Goal: Task Accomplishment & Management: Manage account settings

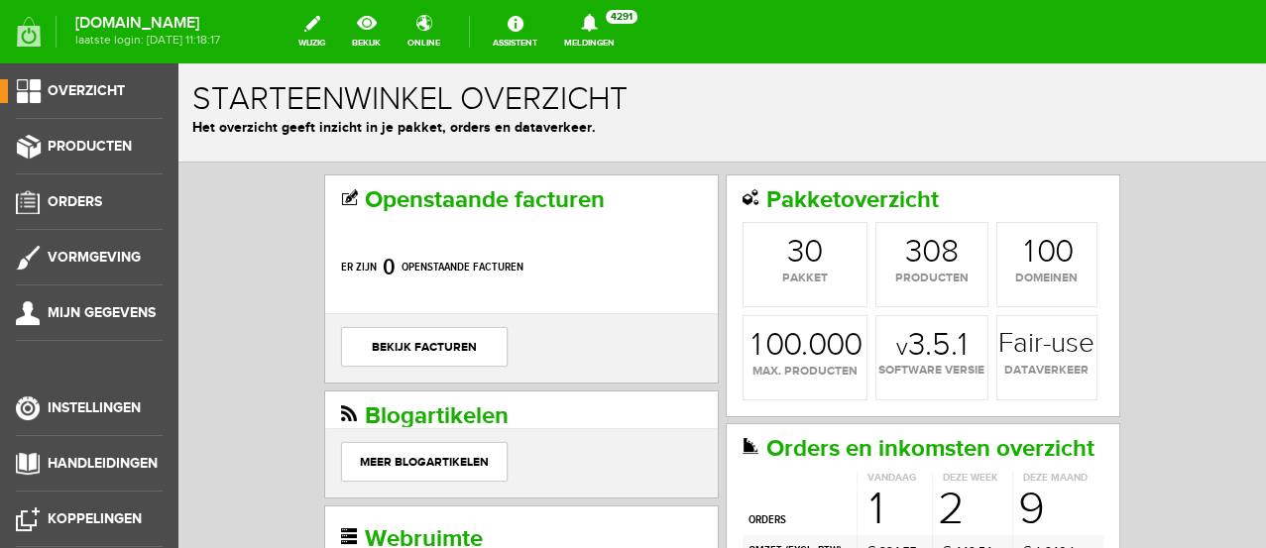
scroll to position [110, 0]
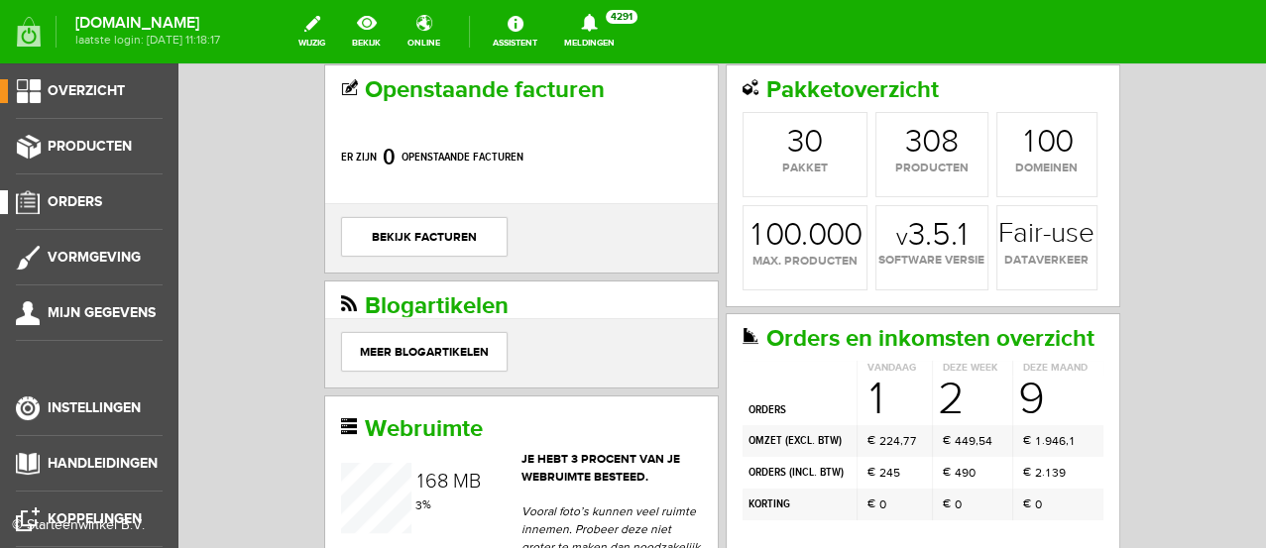
click at [96, 198] on span "Orders" at bounding box center [75, 201] width 55 height 17
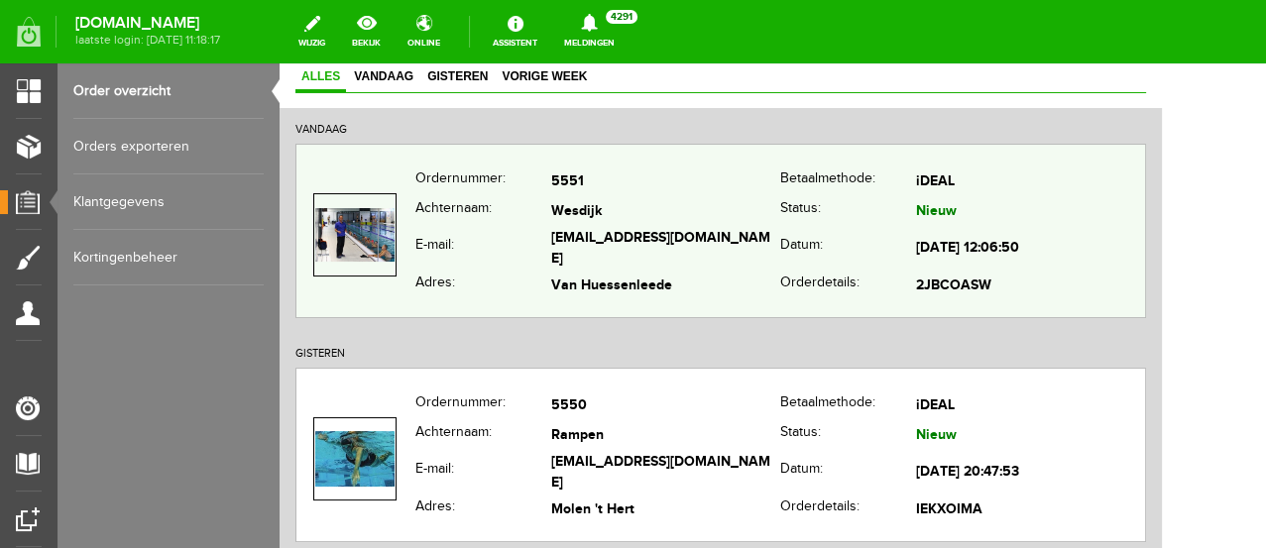
scroll to position [220, 0]
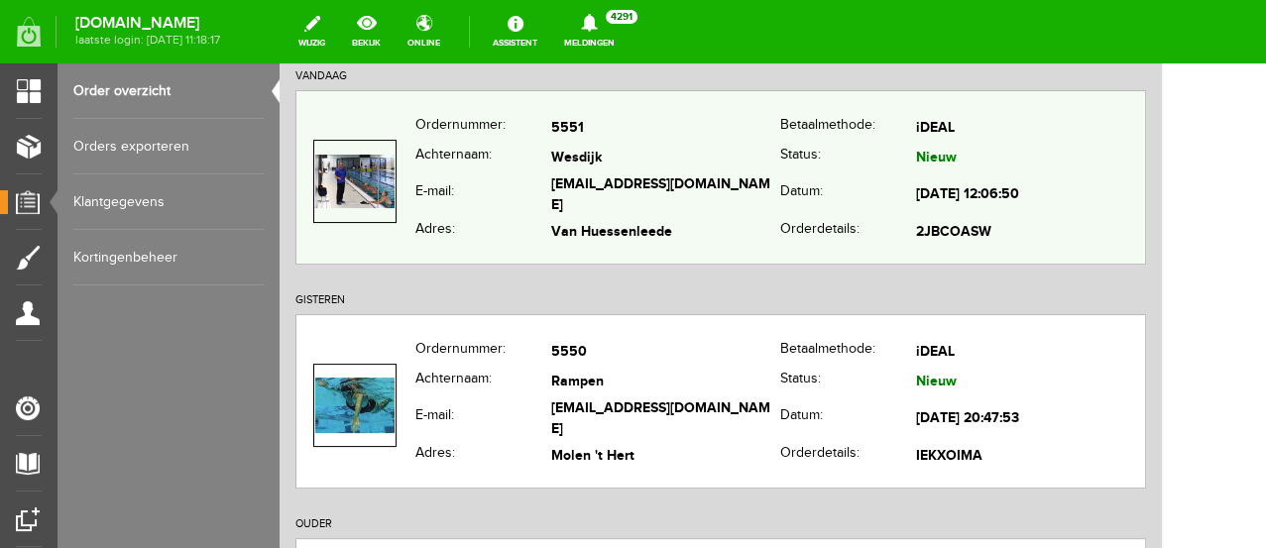
click at [543, 225] on th "Adres:" at bounding box center [483, 233] width 136 height 29
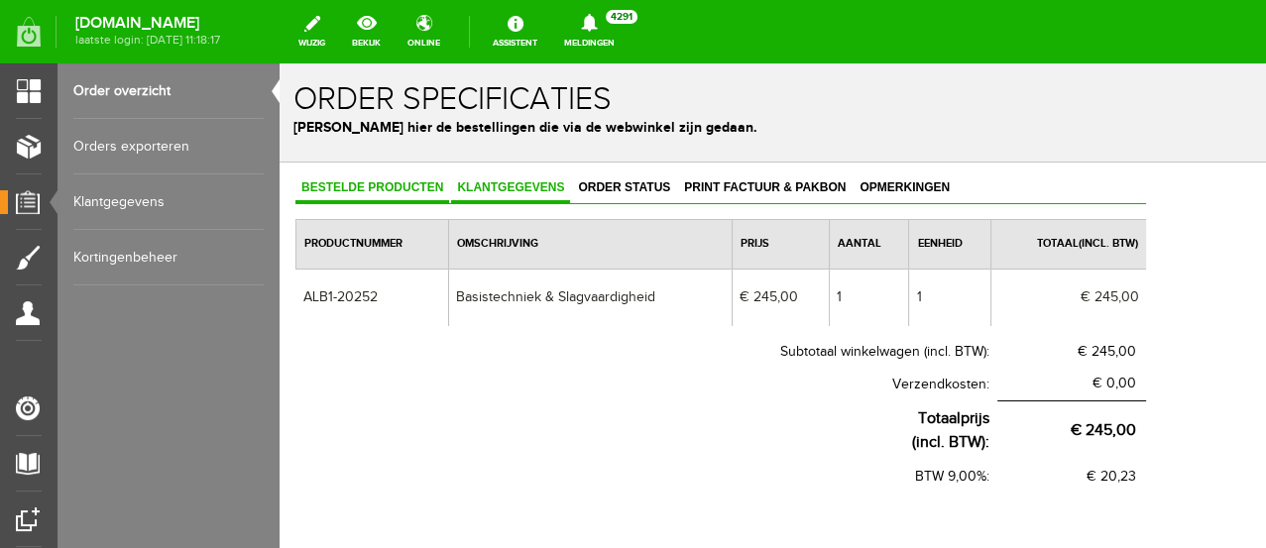
click at [513, 190] on span "Klantgegevens" at bounding box center [510, 187] width 119 height 14
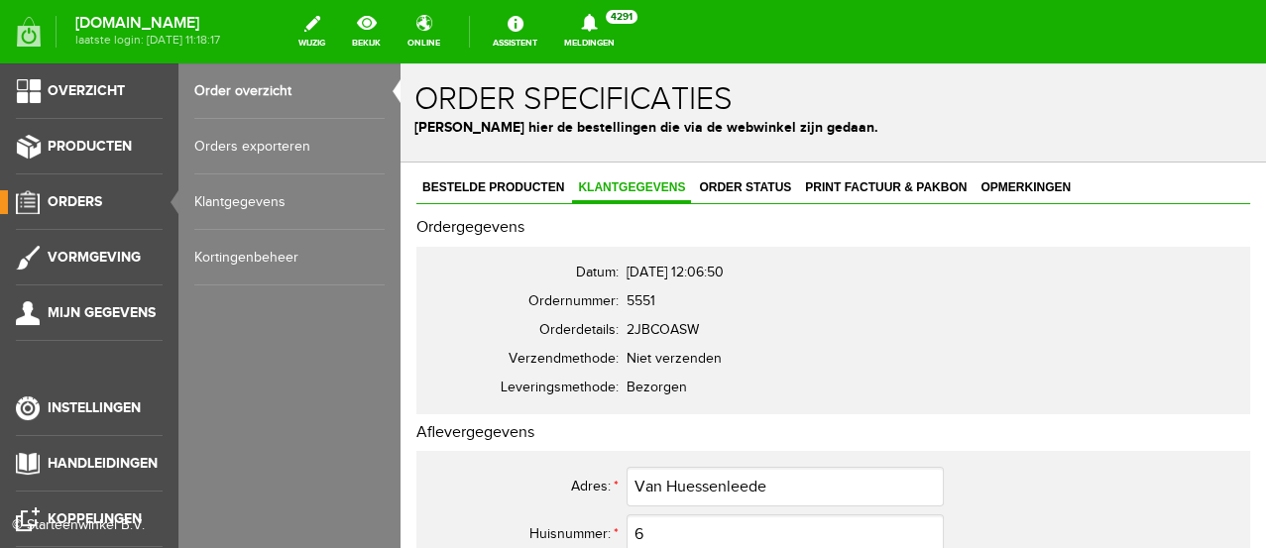
click at [45, 191] on link "Orders" at bounding box center [81, 202] width 163 height 24
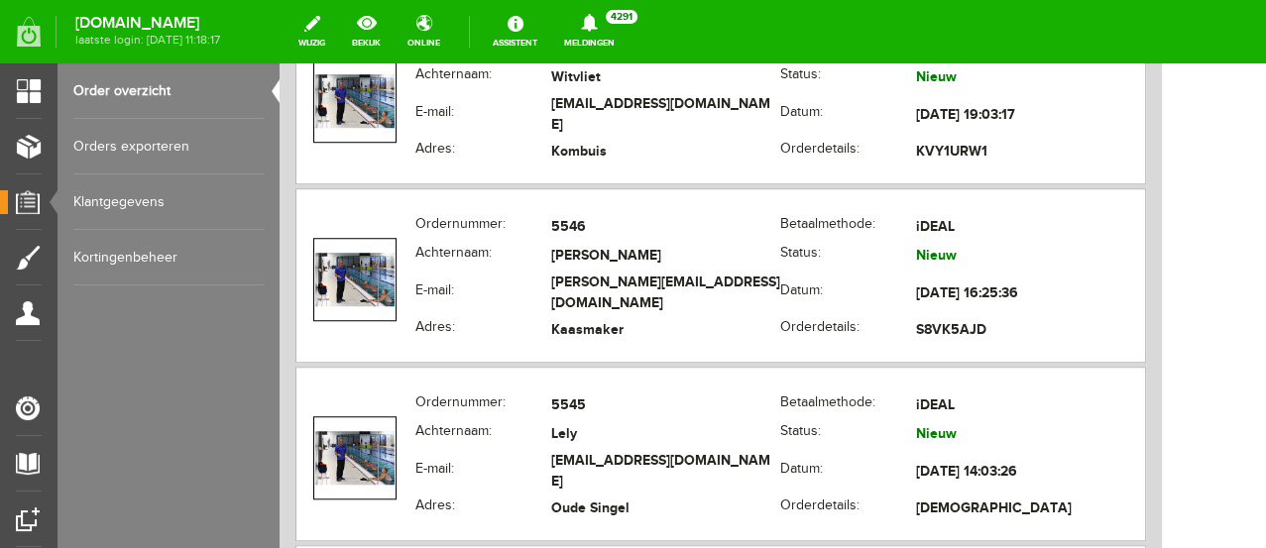
scroll to position [1212, 0]
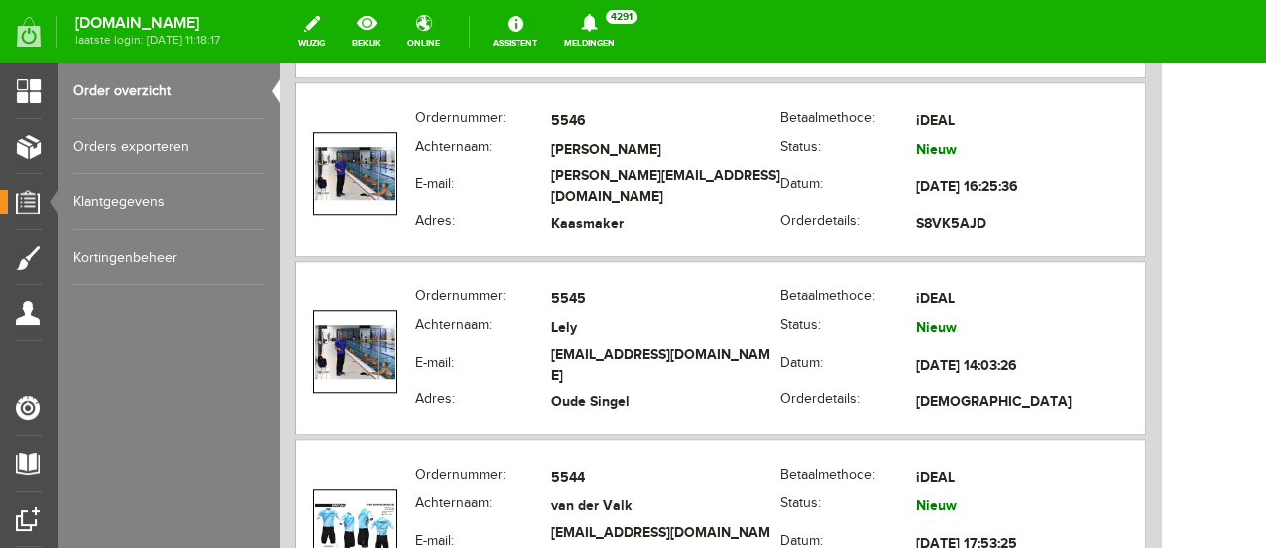
click at [127, 145] on link "Orders exporteren" at bounding box center [168, 147] width 190 height 56
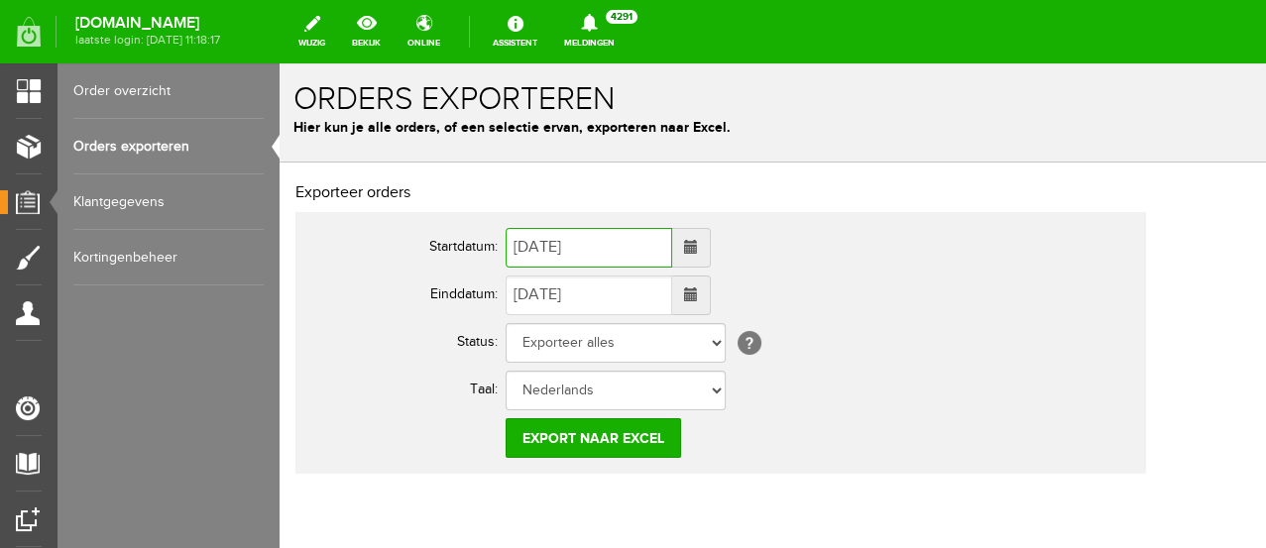
click at [567, 244] on input "[DATE]" at bounding box center [589, 248] width 167 height 40
click at [698, 250] on span at bounding box center [691, 247] width 14 height 14
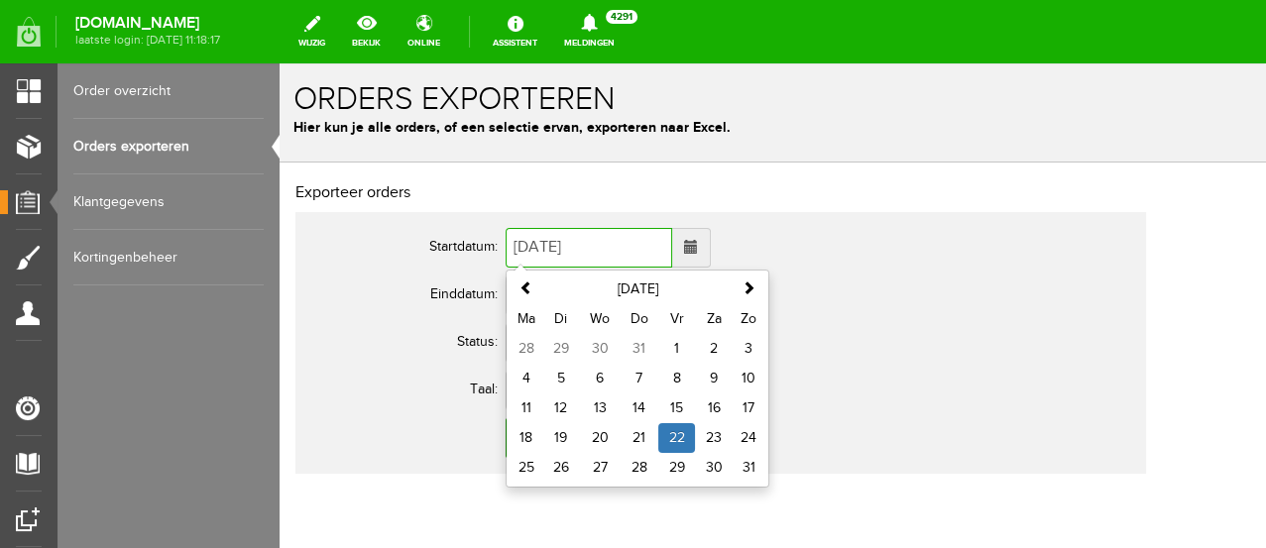
click at [559, 377] on td "5" at bounding box center [561, 379] width 38 height 30
type input "[DATE]"
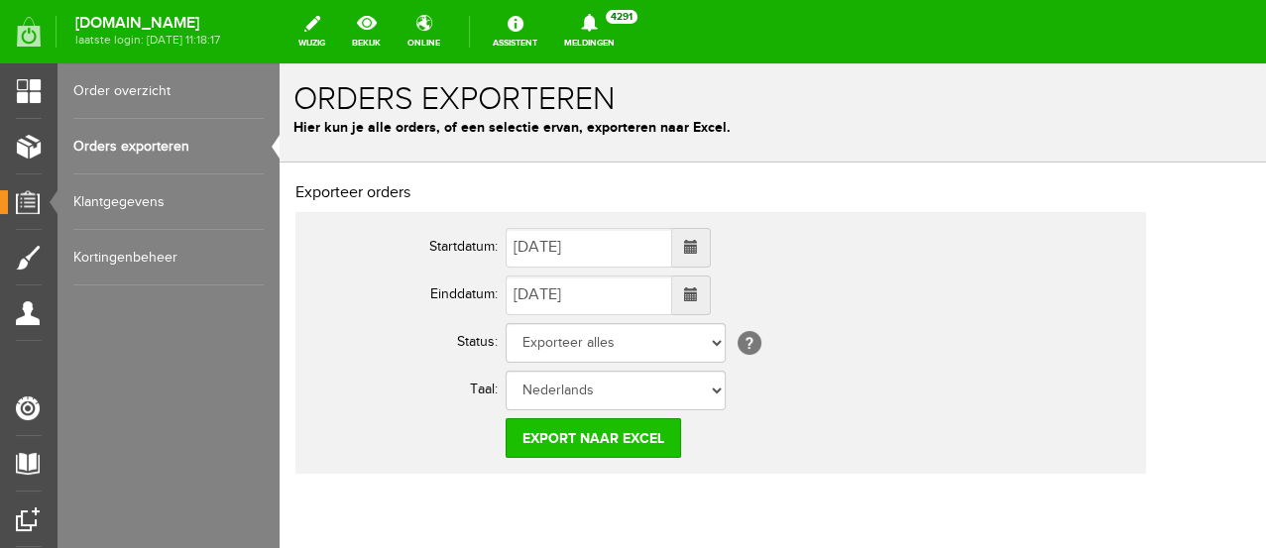
click at [604, 438] on input "Export naar Excel" at bounding box center [594, 438] width 176 height 40
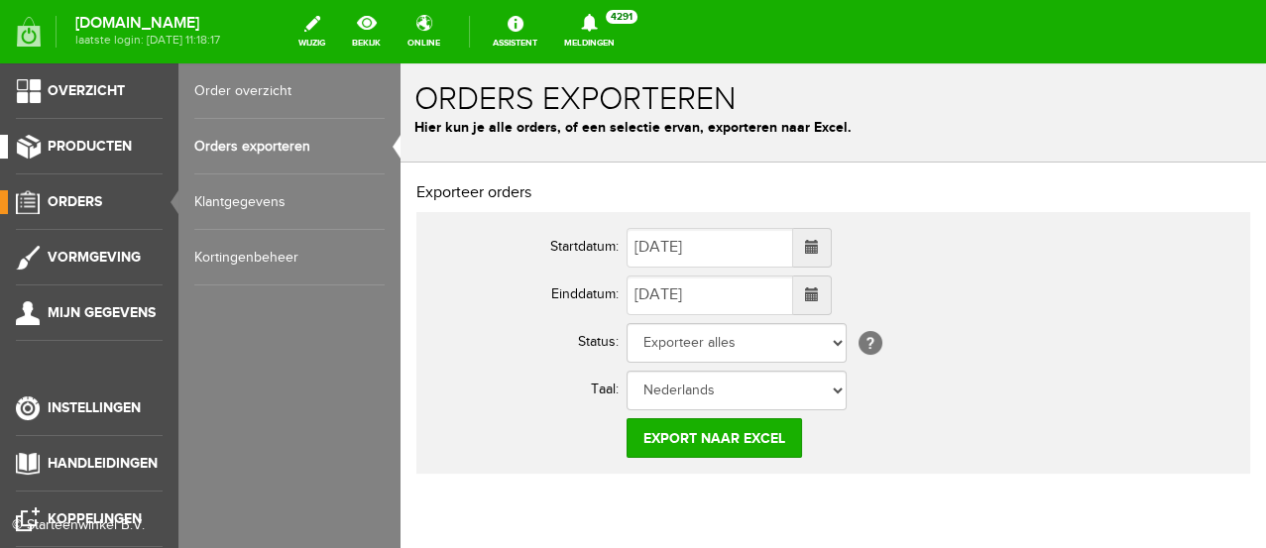
click at [74, 141] on span "Producten" at bounding box center [90, 146] width 84 height 17
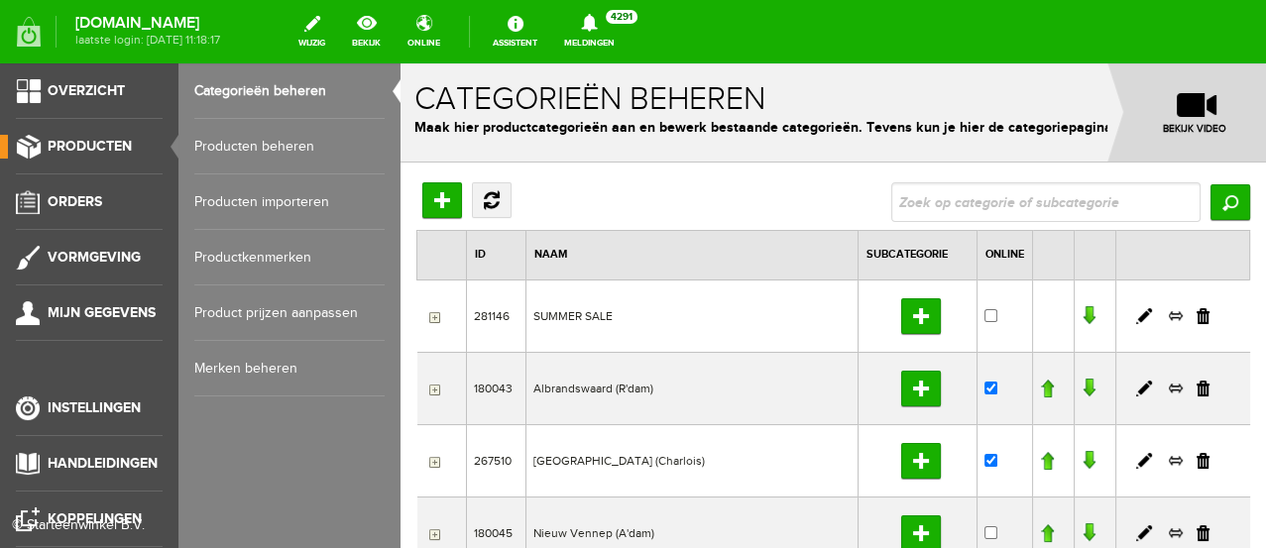
click at [245, 144] on link "Producten beheren" at bounding box center [289, 147] width 190 height 56
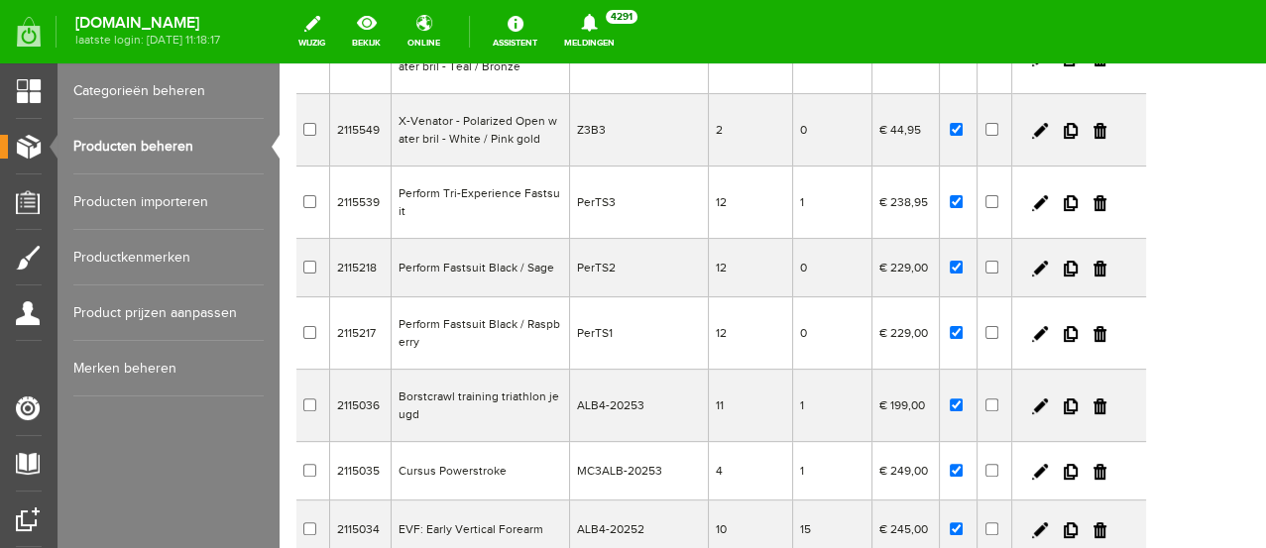
scroll to position [440, 0]
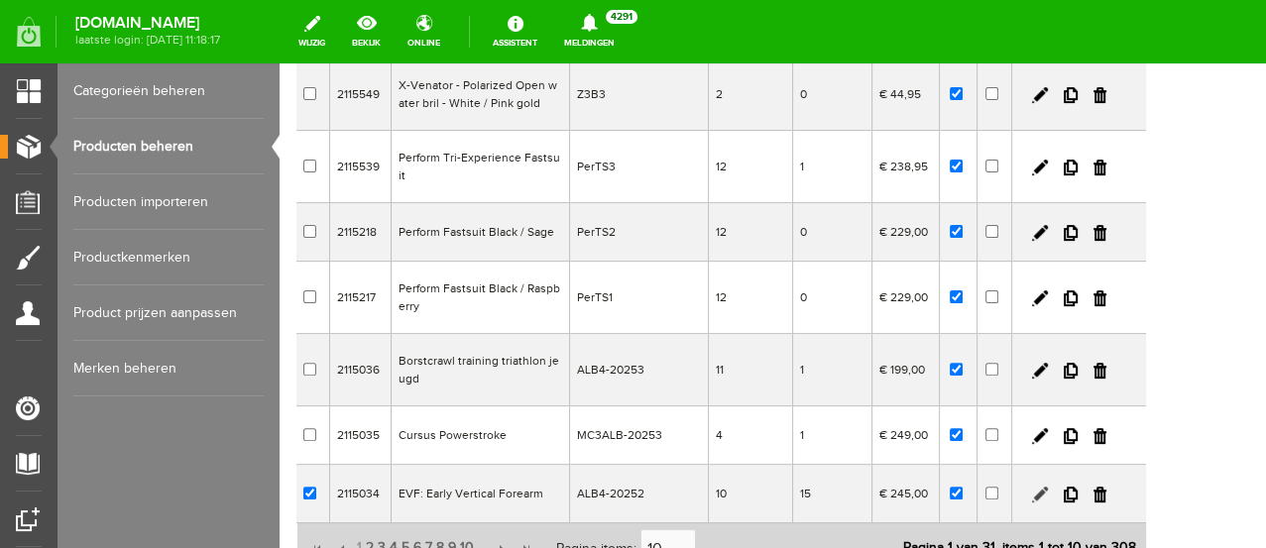
click at [1048, 487] on link at bounding box center [1040, 495] width 16 height 16
checkbox input "true"
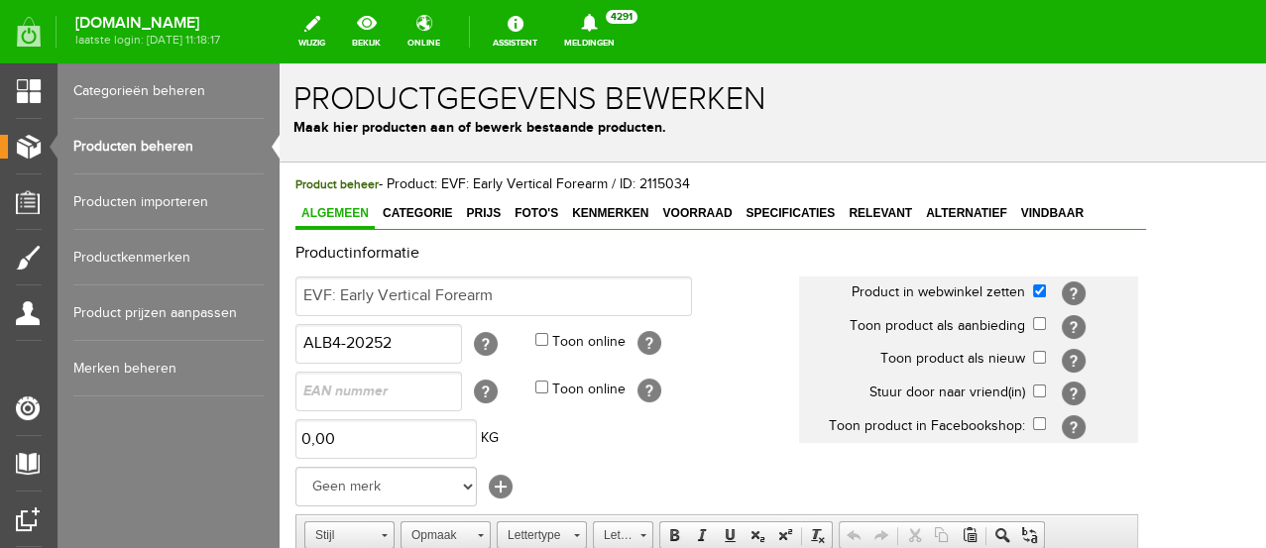
scroll to position [0, 0]
click at [688, 203] on link "Voorraad" at bounding box center [696, 214] width 81 height 29
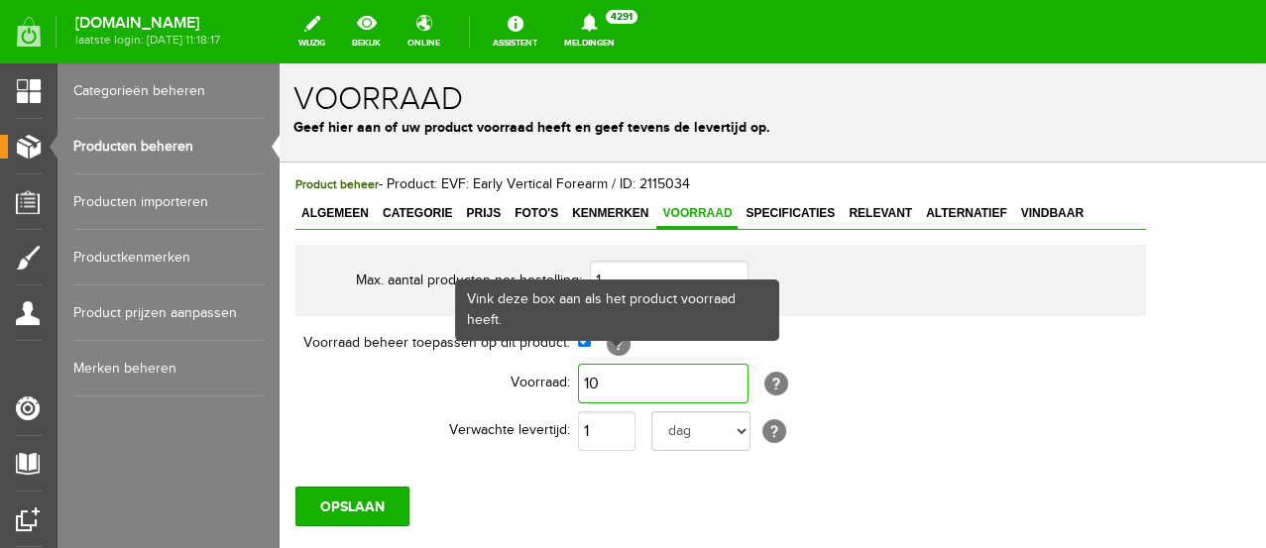
click at [617, 373] on input "10" at bounding box center [663, 384] width 171 height 40
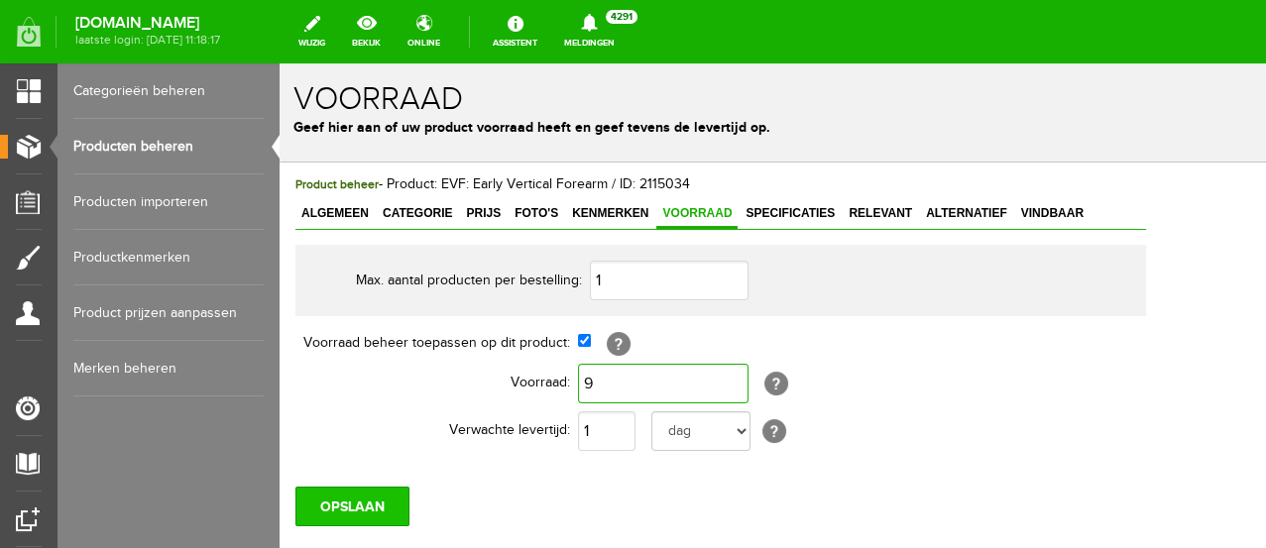
type input "9"
click at [328, 495] on input "OPSLAAN" at bounding box center [353, 507] width 114 height 40
type input "14"
click at [346, 507] on input "OPSLAAN" at bounding box center [353, 507] width 114 height 40
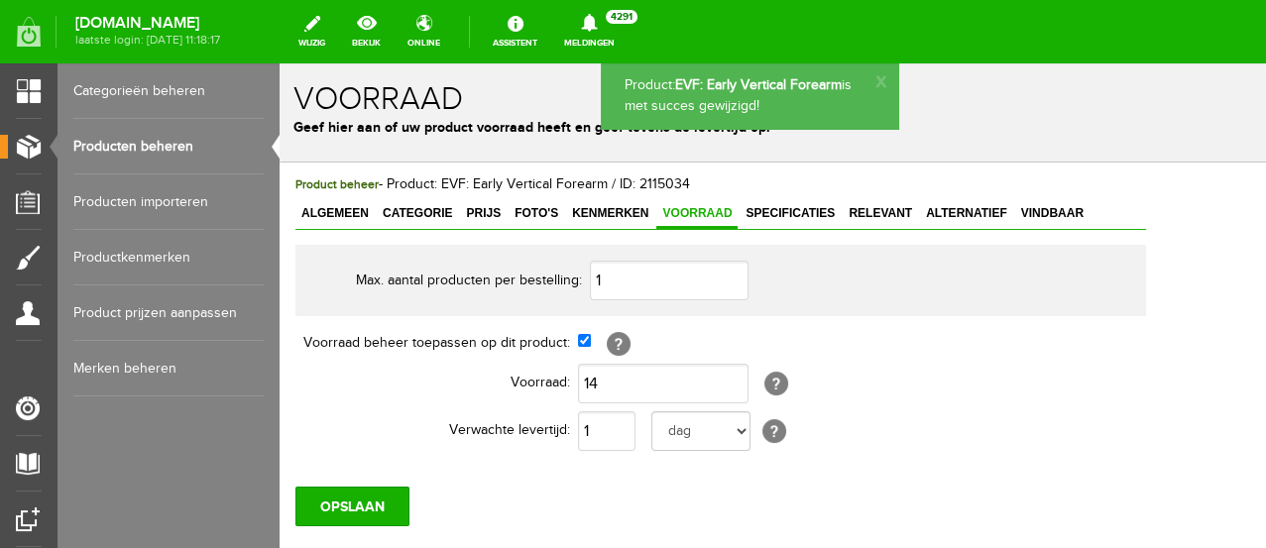
click at [156, 145] on link "Producten beheren" at bounding box center [168, 147] width 190 height 56
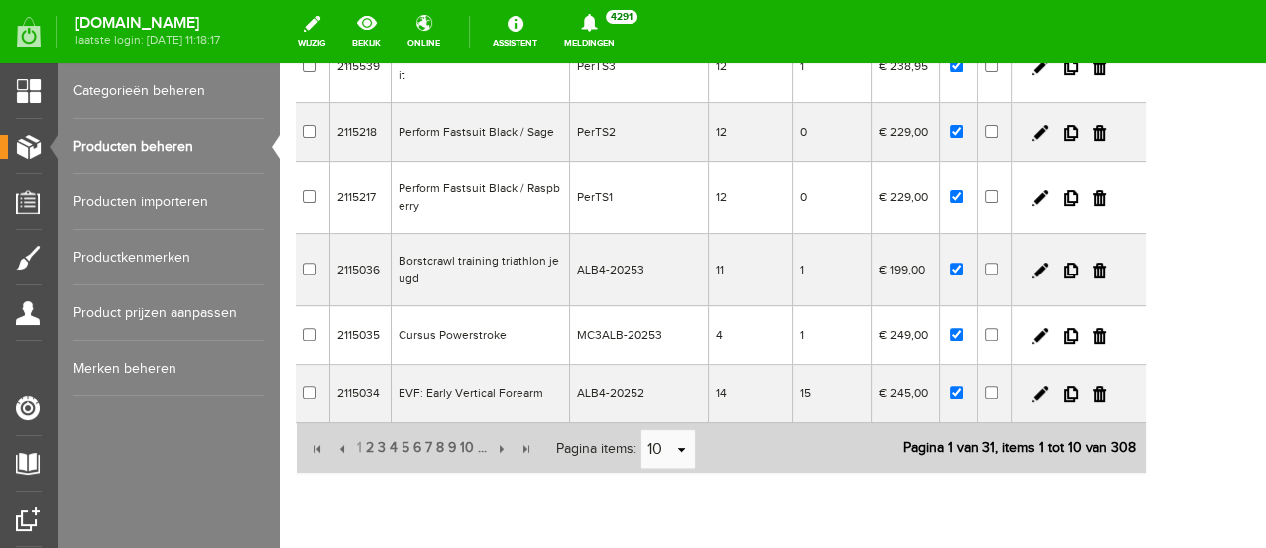
scroll to position [550, 0]
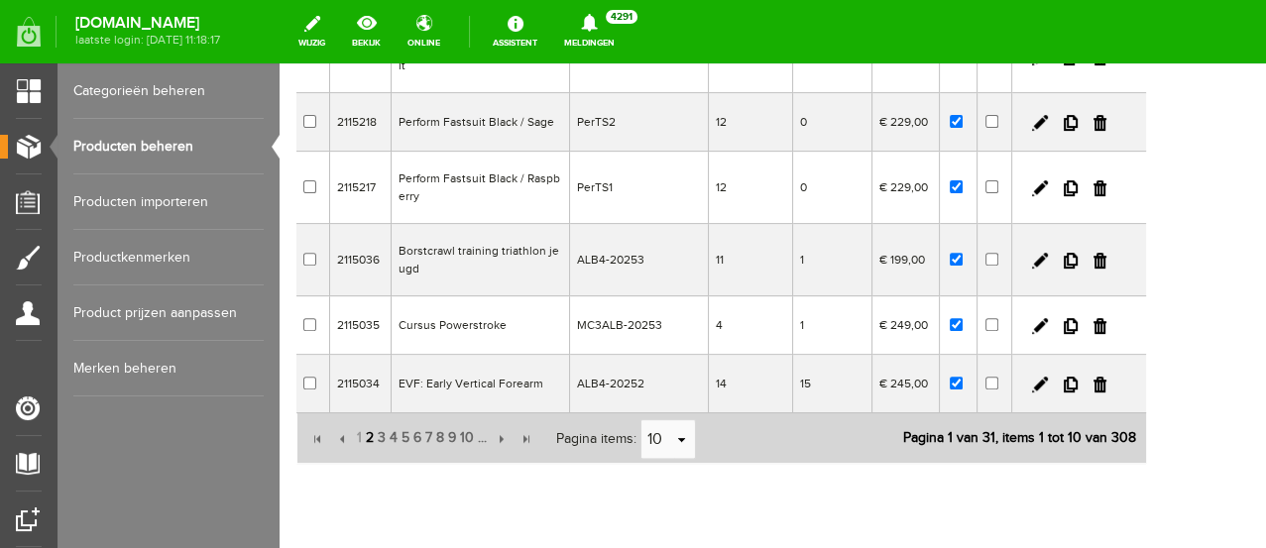
click at [369, 424] on span "2" at bounding box center [370, 438] width 12 height 40
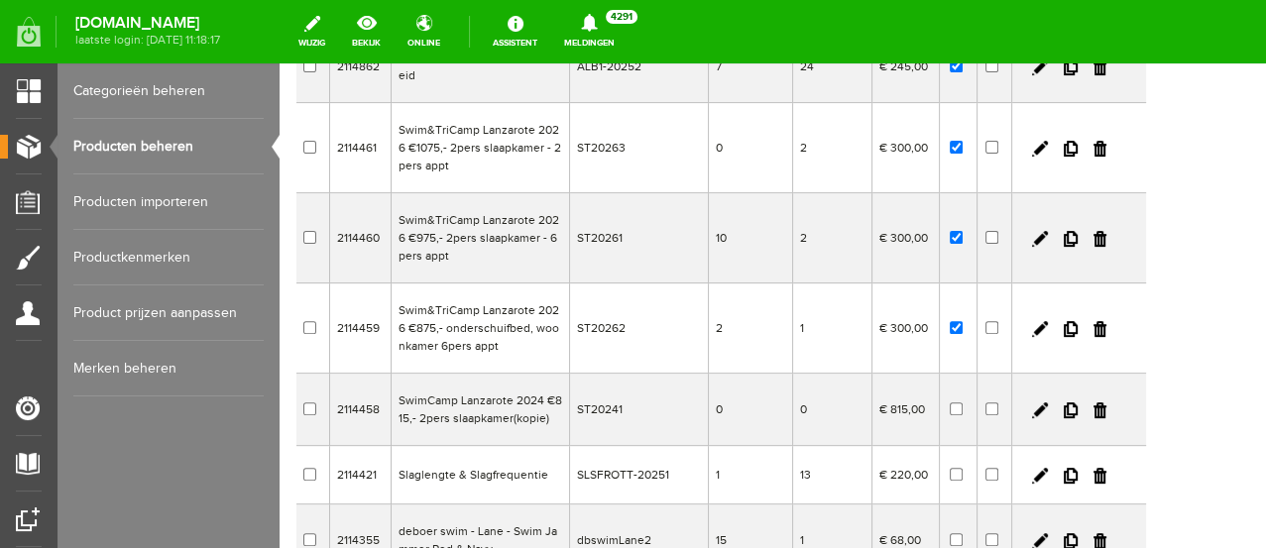
scroll to position [666, 0]
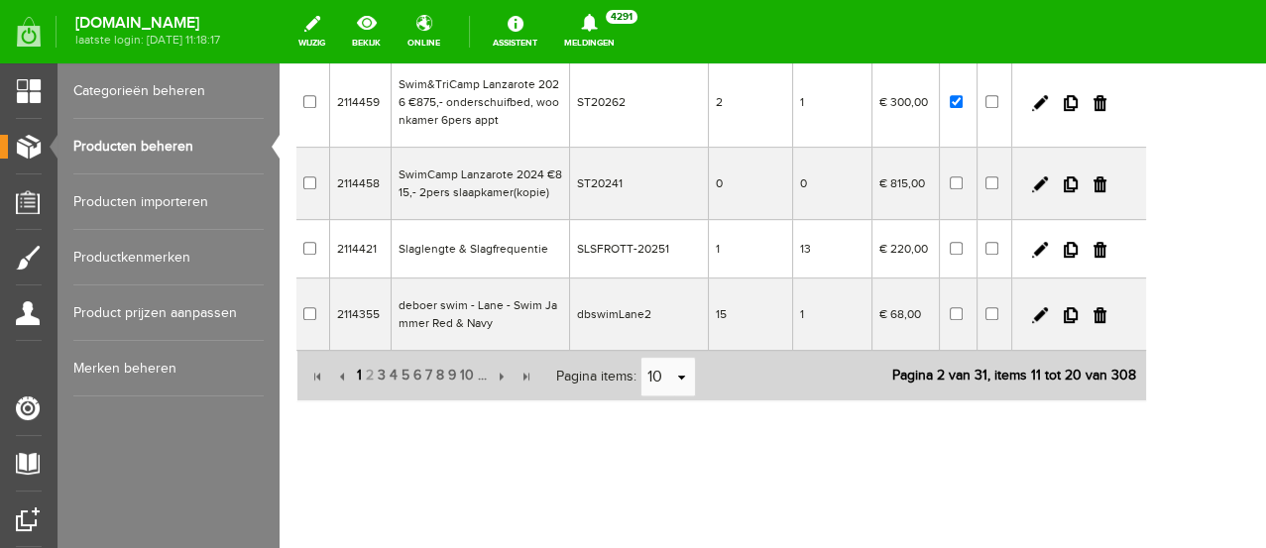
click at [355, 373] on span "1" at bounding box center [359, 376] width 9 height 40
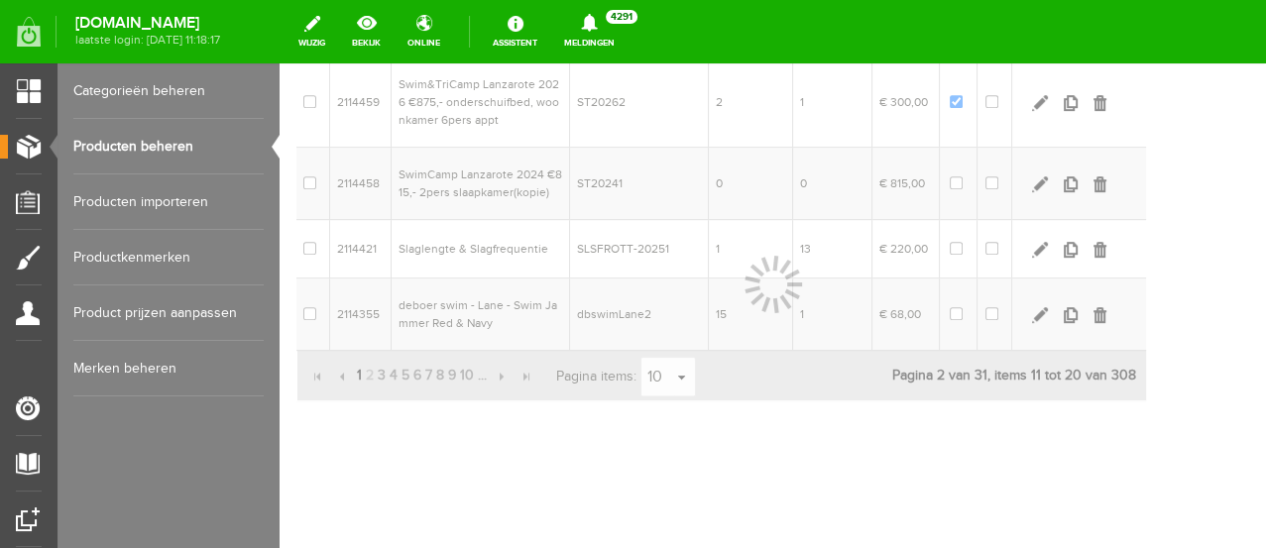
scroll to position [600, 0]
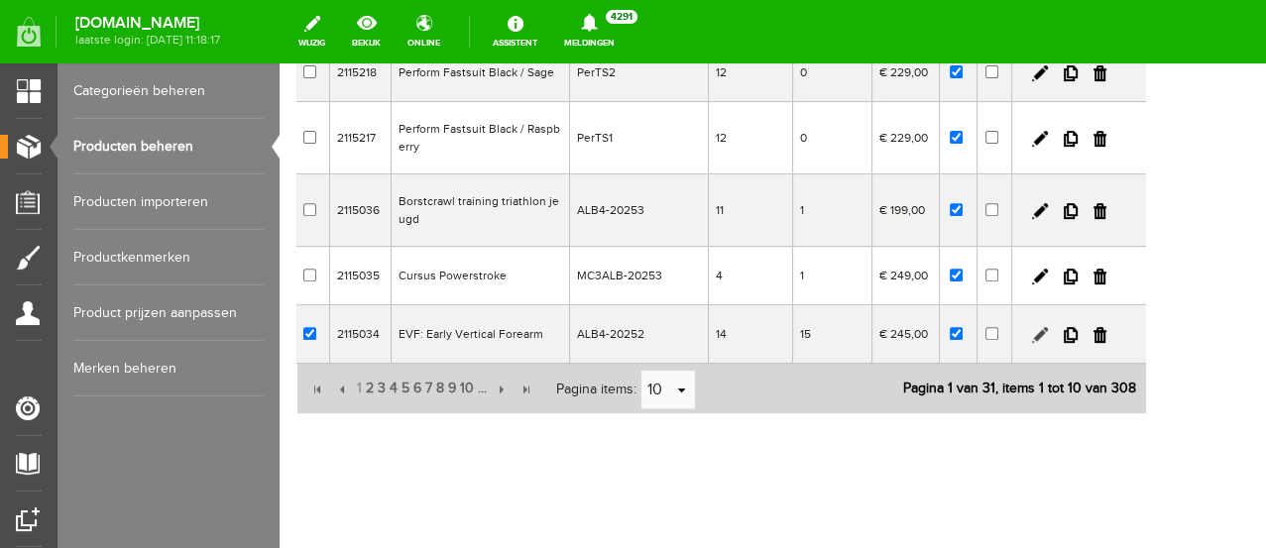
click at [1048, 327] on link at bounding box center [1040, 335] width 16 height 16
checkbox input "true"
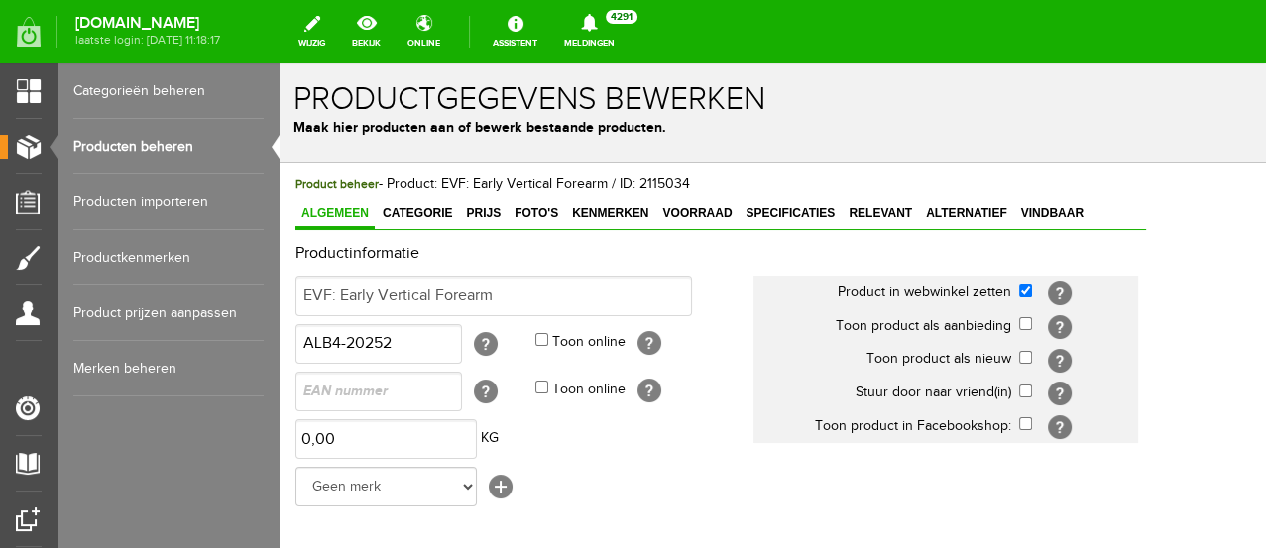
scroll to position [0, 0]
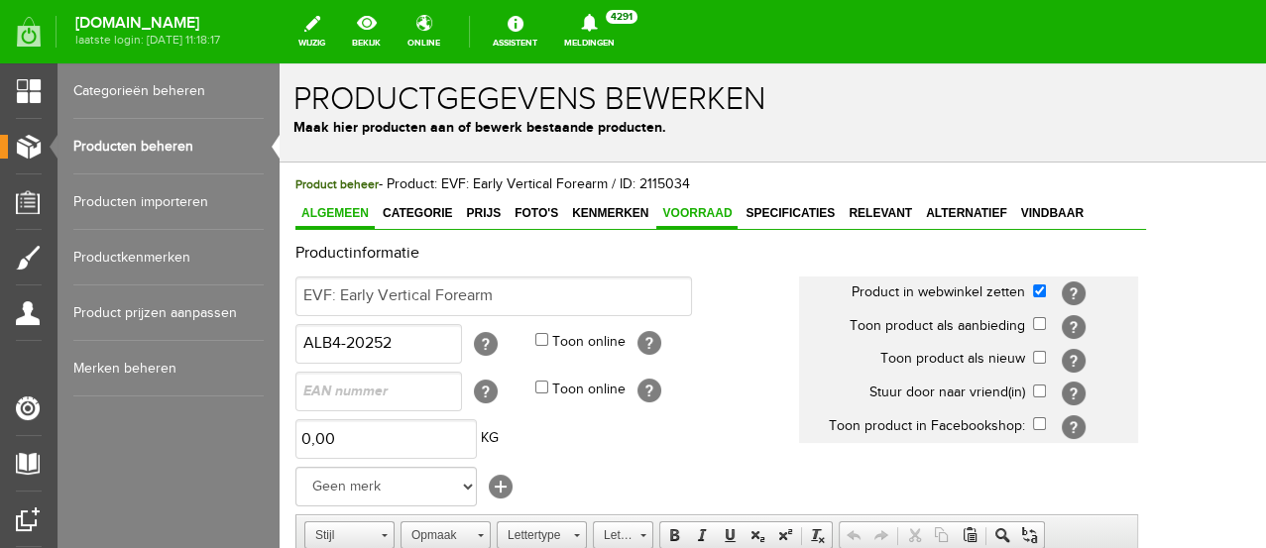
click at [687, 211] on span "Voorraad" at bounding box center [696, 213] width 81 height 14
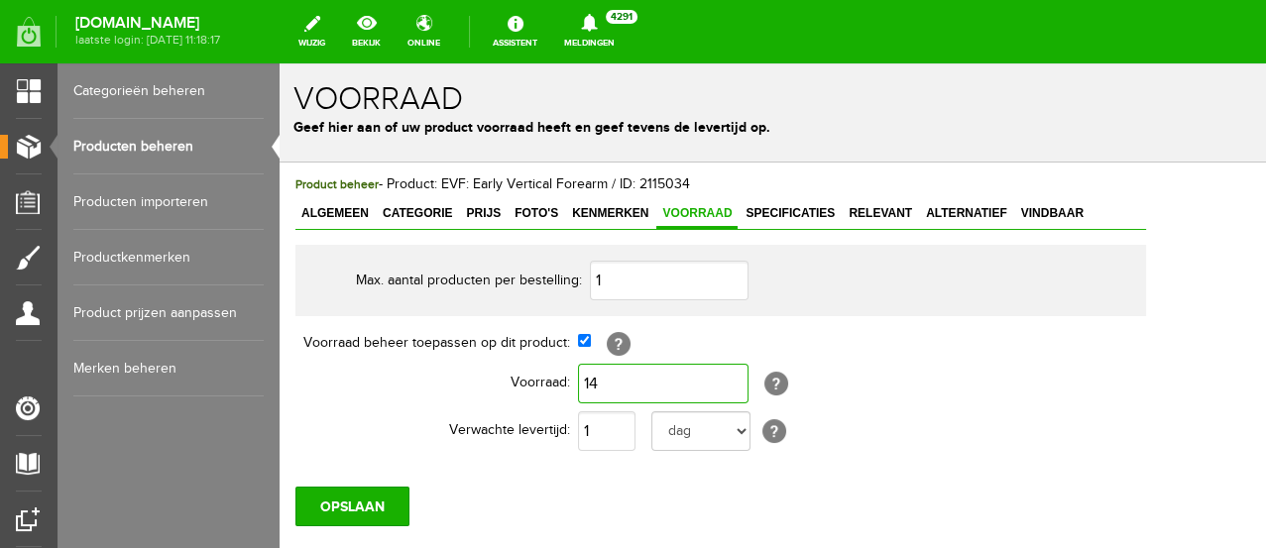
click at [607, 383] on input "14" at bounding box center [663, 384] width 171 height 40
type input "13"
click at [364, 498] on input "OPSLAAN" at bounding box center [353, 507] width 114 height 40
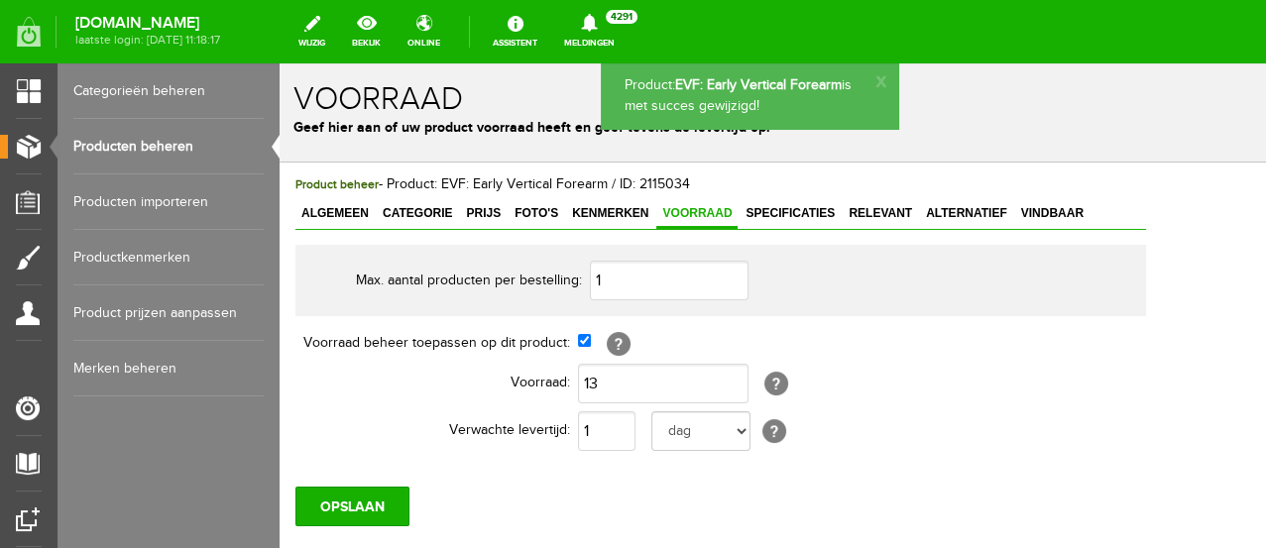
click at [163, 144] on link "Producten beheren" at bounding box center [168, 147] width 190 height 56
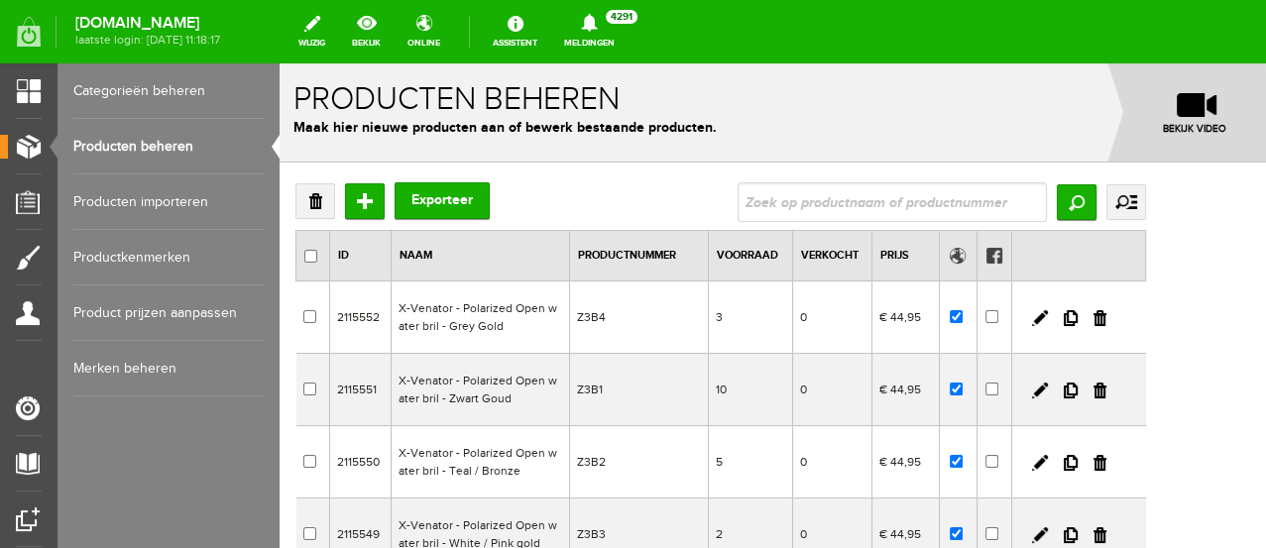
click at [83, 449] on div "Categorieën beheren Producten beheren Producten importeren Productkenmerken Pro…" at bounding box center [169, 274] width 222 height 548
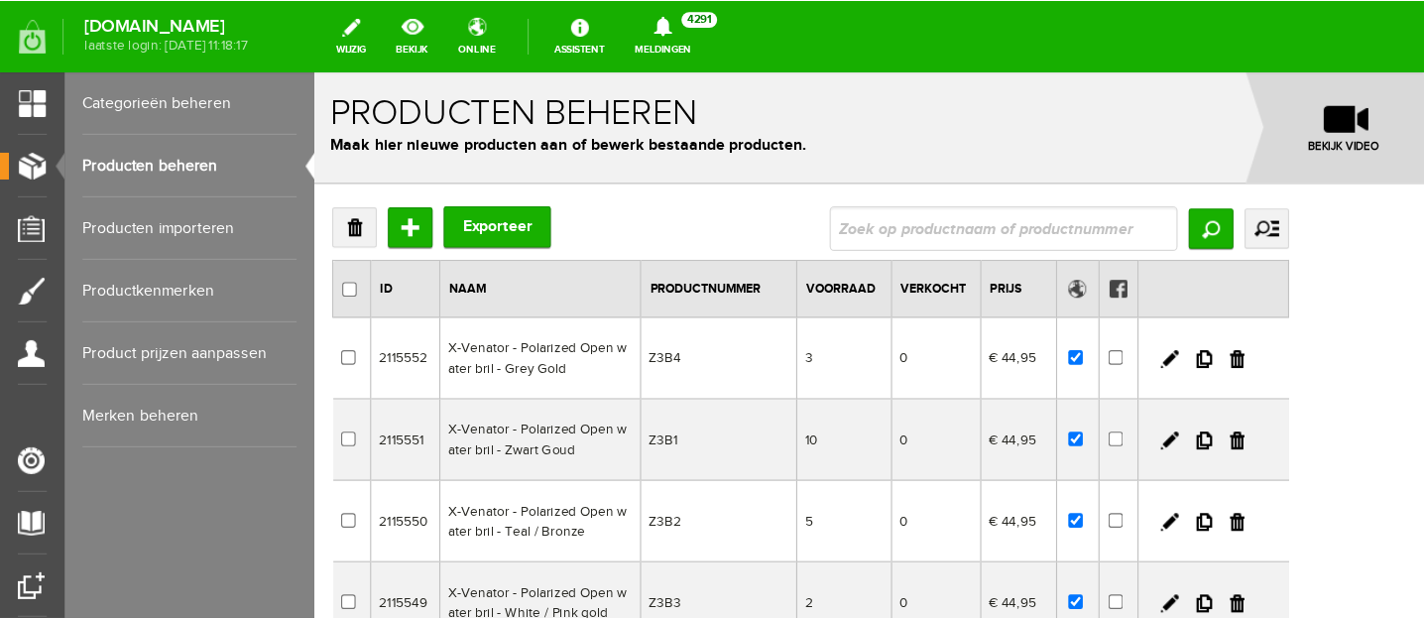
scroll to position [7, 0]
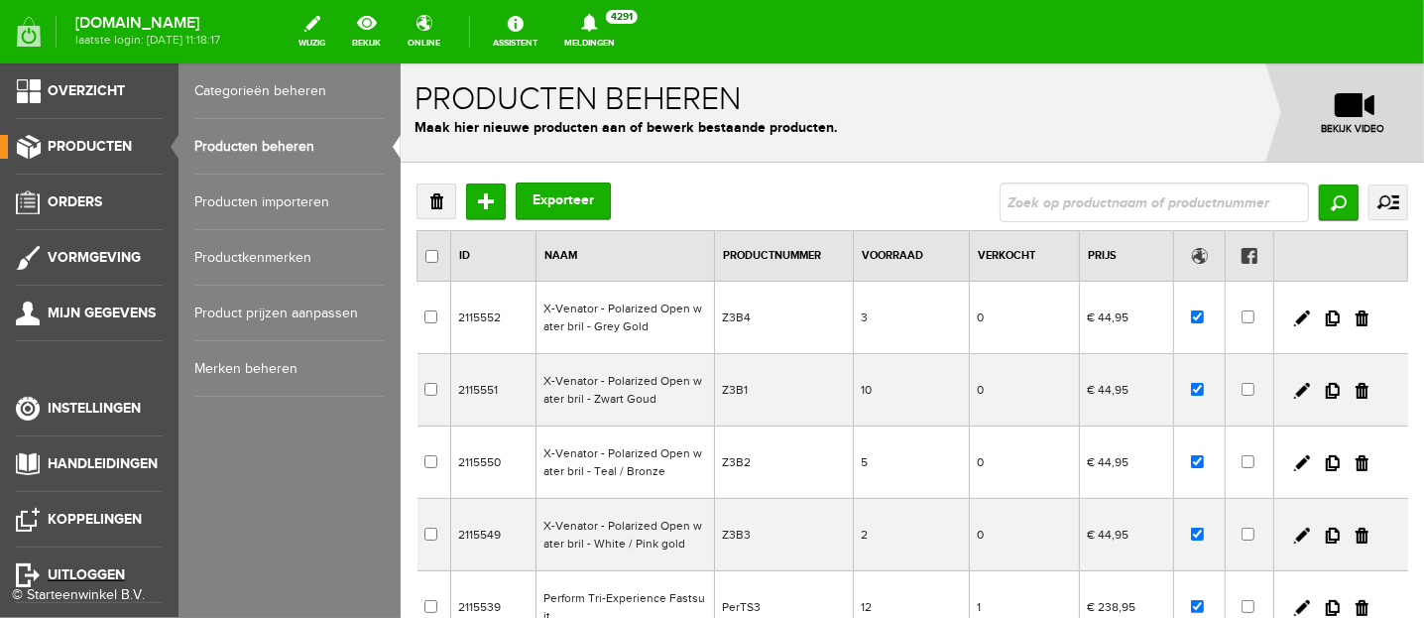
drag, startPoint x: 27, startPoint y: 571, endPoint x: 773, endPoint y: 69, distance: 899.6
click at [27, 547] on link "Uitloggen" at bounding box center [81, 575] width 163 height 24
